Goal: Task Accomplishment & Management: Use online tool/utility

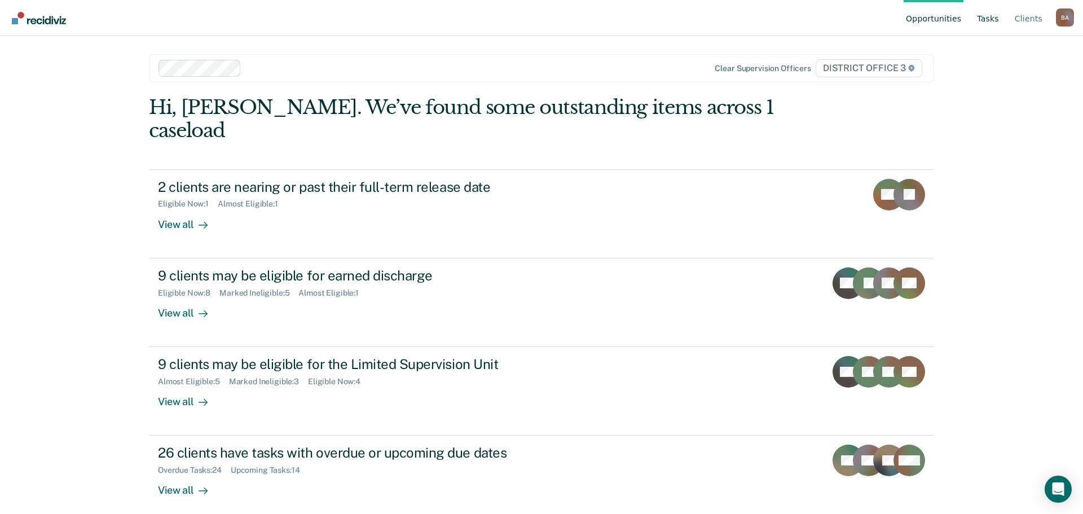
click at [999, 16] on link "Tasks" at bounding box center [988, 18] width 27 height 36
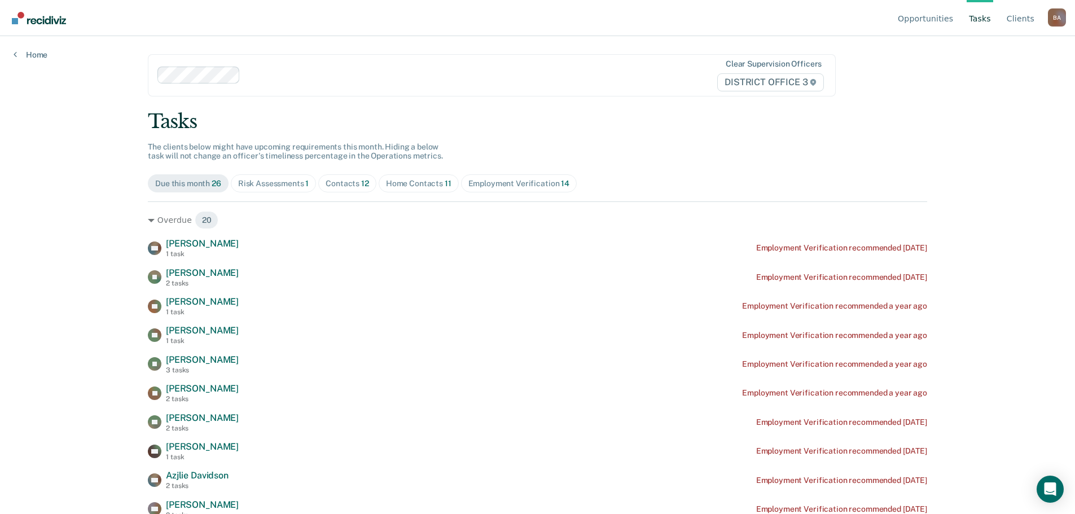
click at [984, 12] on link "Tasks" at bounding box center [980, 18] width 27 height 36
click at [978, 21] on link "Tasks" at bounding box center [980, 18] width 27 height 36
click at [986, 23] on link "Tasks" at bounding box center [980, 18] width 27 height 36
click at [422, 180] on div "Home Contacts 11" at bounding box center [418, 184] width 65 height 10
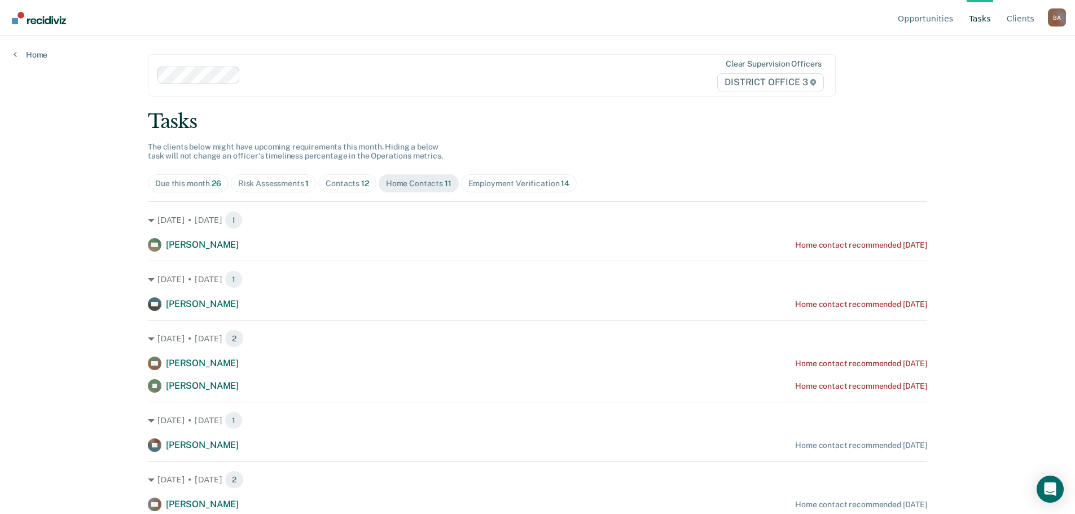
click at [338, 188] on span "Contacts 12" at bounding box center [347, 183] width 58 height 18
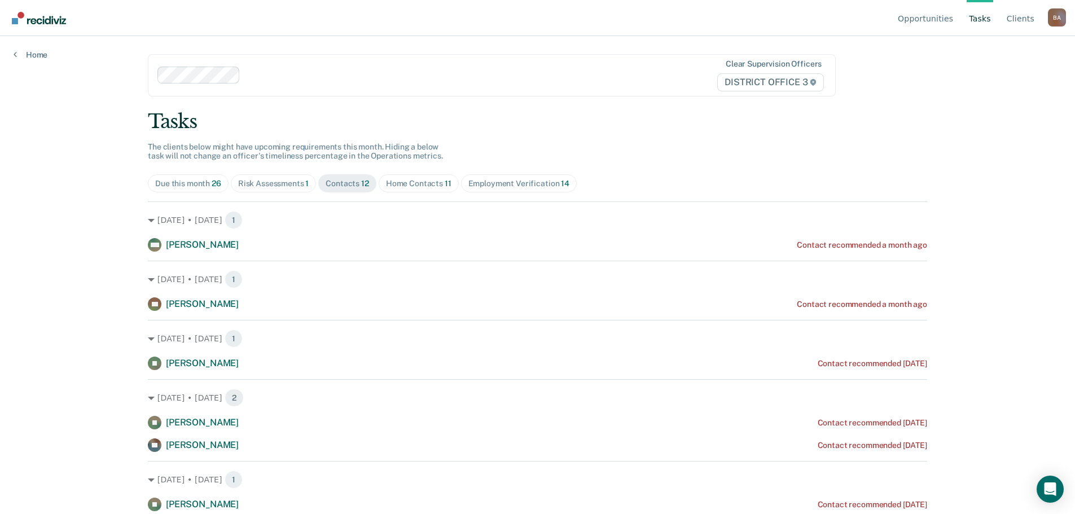
click at [278, 177] on span "Risk Assessments 1" at bounding box center [274, 183] width 86 height 18
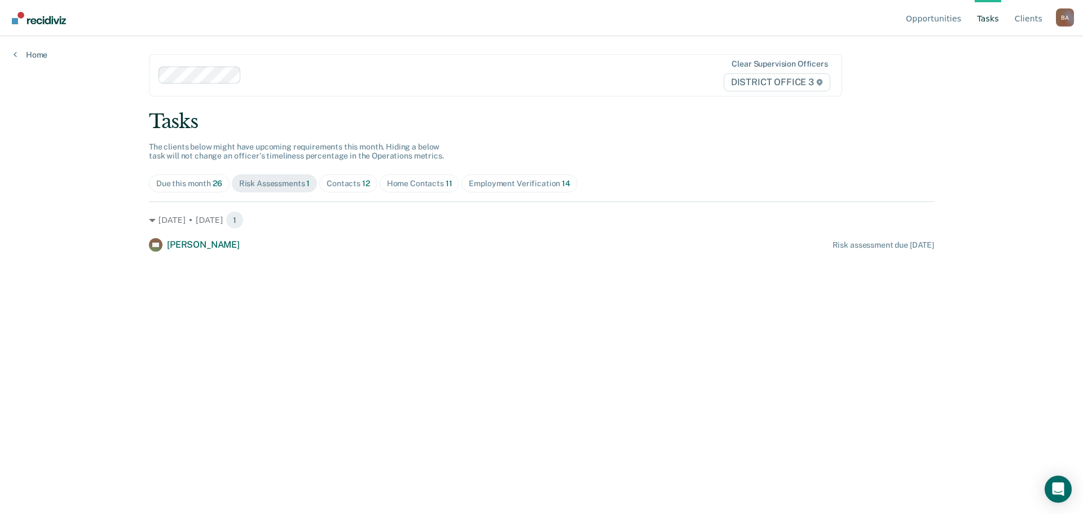
click at [200, 179] on div "Due this month 26" at bounding box center [189, 184] width 66 height 10
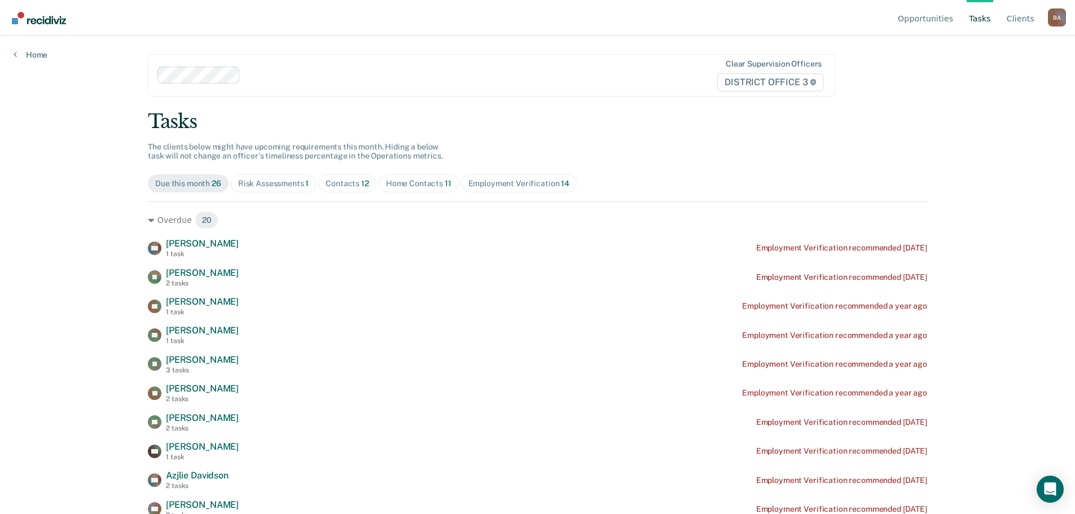
click at [265, 186] on div "Risk Assessments 1" at bounding box center [273, 184] width 71 height 10
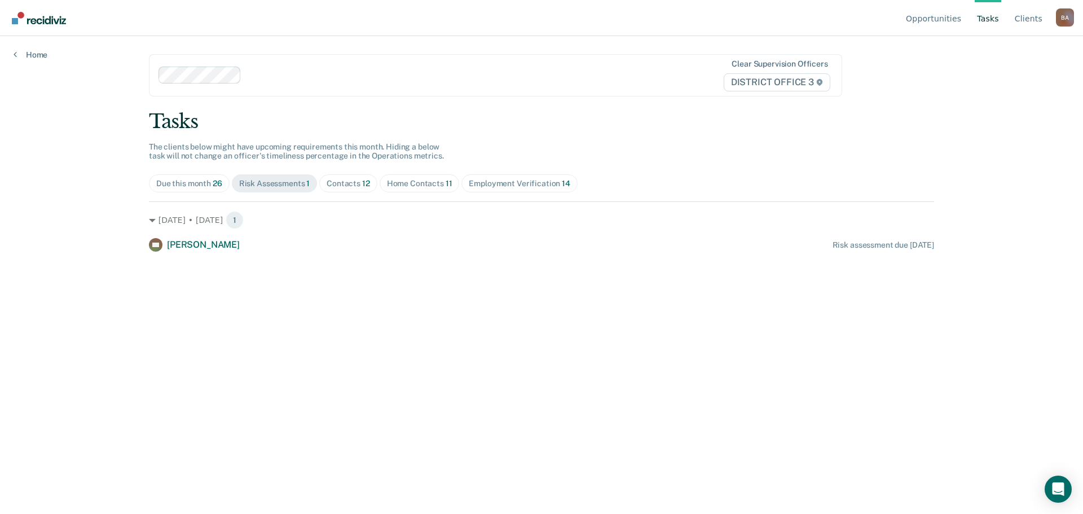
click at [189, 181] on div "Due this month 26" at bounding box center [189, 184] width 66 height 10
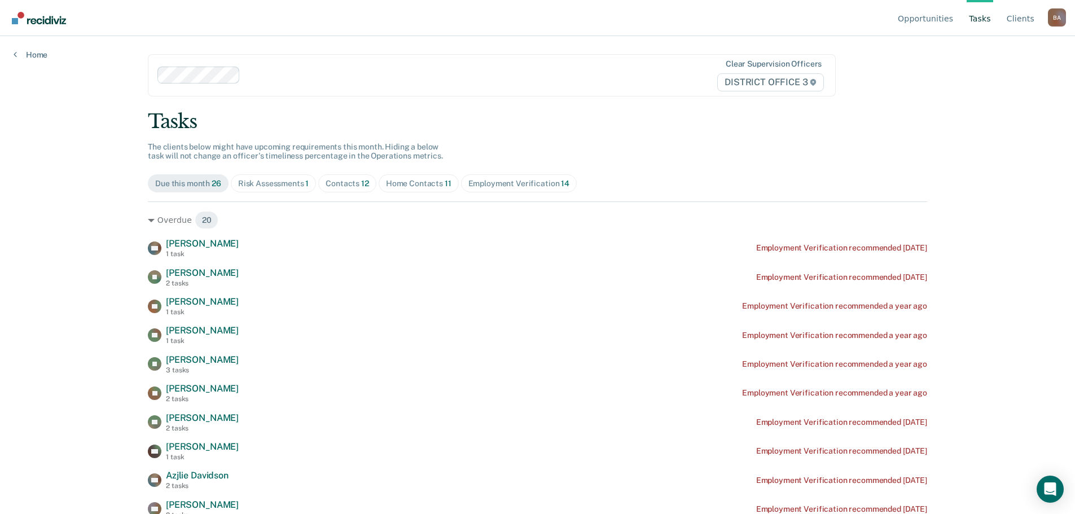
click at [402, 185] on div "Home Contacts 11" at bounding box center [418, 184] width 65 height 10
